Goal: Transaction & Acquisition: Purchase product/service

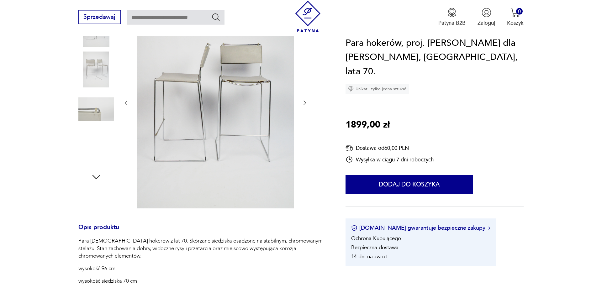
scroll to position [94, 0]
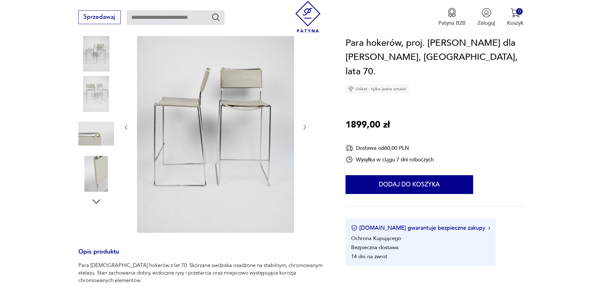
click at [101, 97] on img at bounding box center [96, 94] width 36 height 36
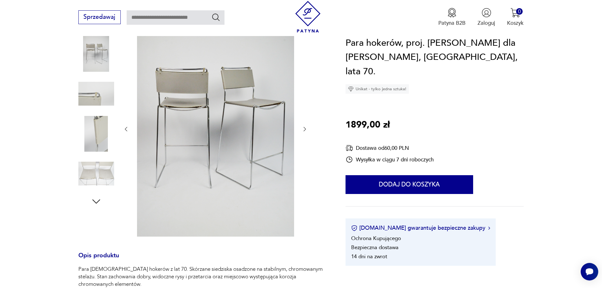
scroll to position [0, 0]
click at [102, 120] on img at bounding box center [96, 134] width 36 height 36
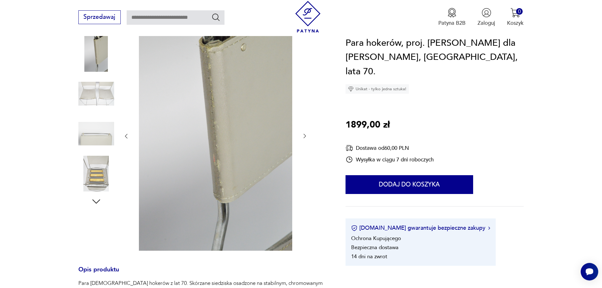
click at [102, 138] on img at bounding box center [96, 134] width 36 height 36
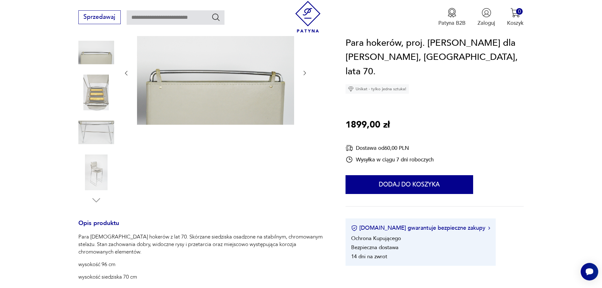
click at [102, 138] on img at bounding box center [96, 133] width 36 height 36
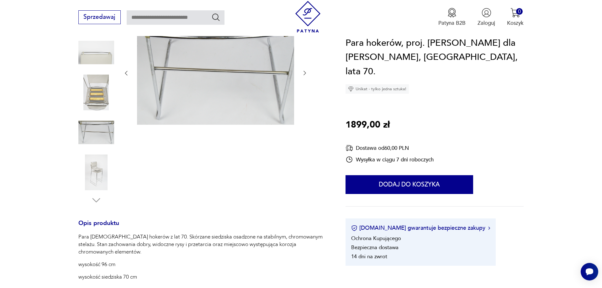
click at [102, 169] on img at bounding box center [96, 172] width 36 height 36
